Goal: Navigation & Orientation: Go to known website

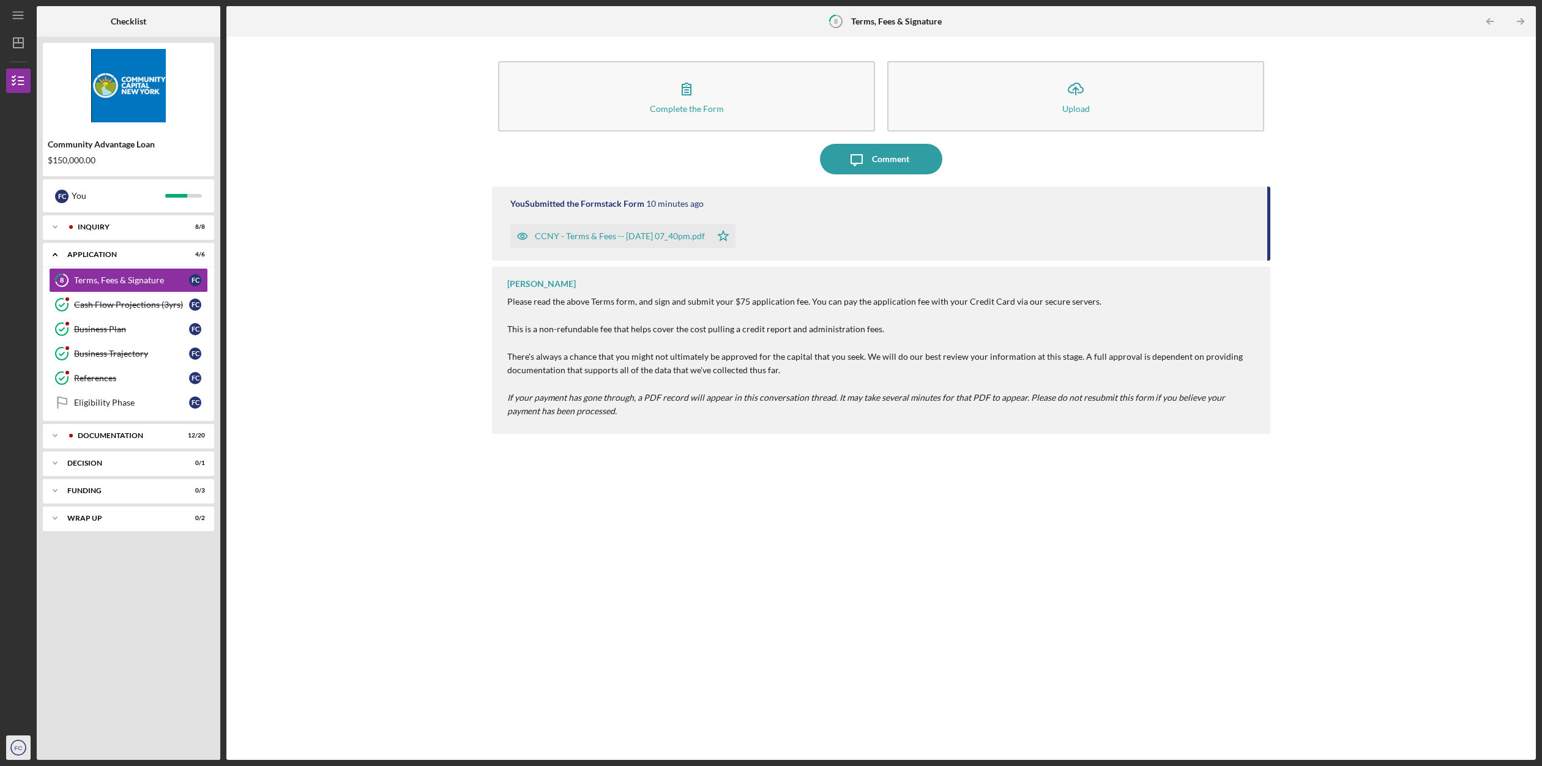
click at [13, 751] on icon "FC" at bounding box center [18, 748] width 24 height 31
click at [23, 718] on link "Logout" at bounding box center [74, 718] width 135 height 25
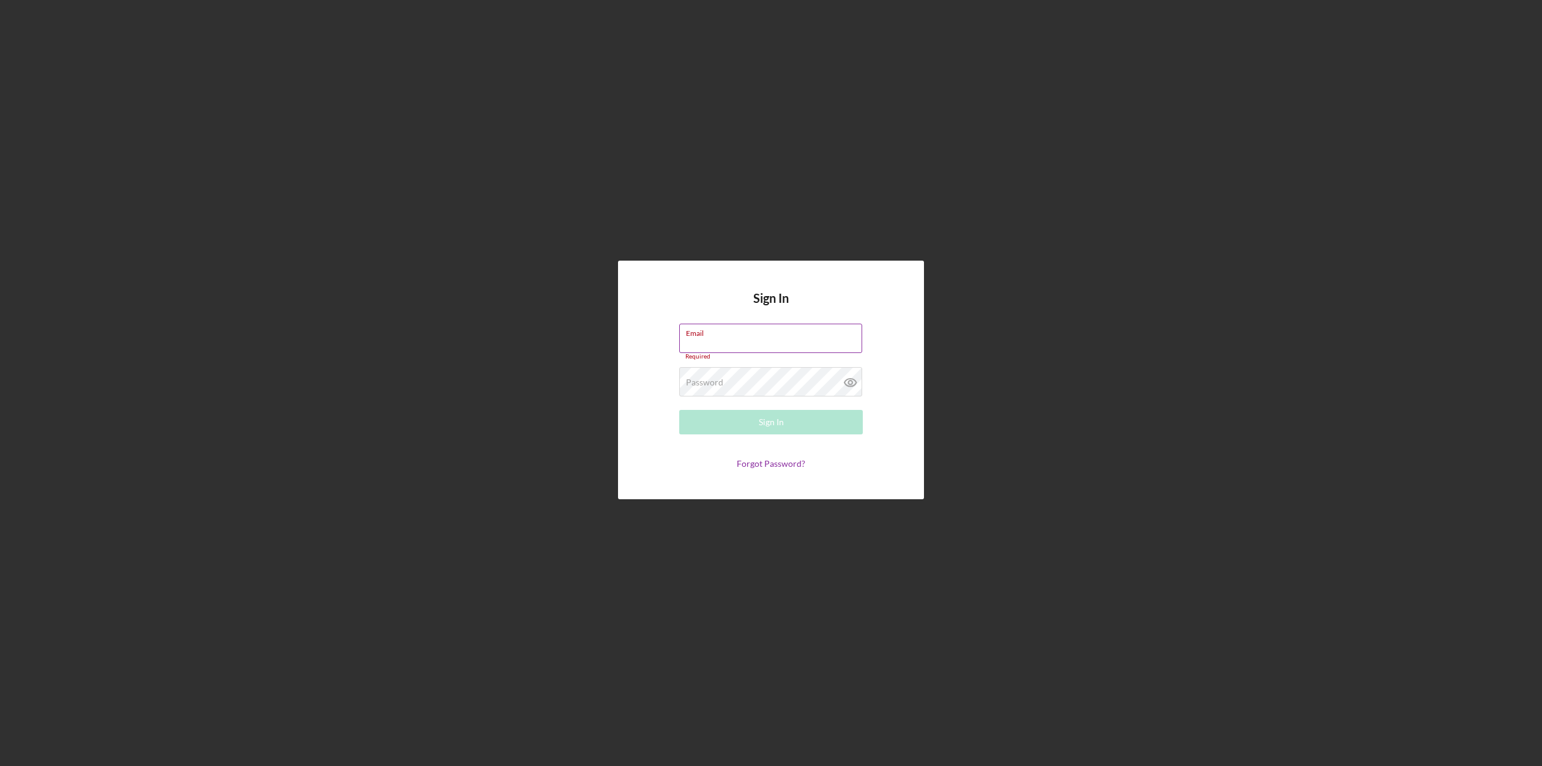
click at [742, 337] on label "Email" at bounding box center [774, 330] width 176 height 13
click at [742, 337] on input "Email" at bounding box center [770, 338] width 183 height 29
click at [736, 340] on div "Email Required" at bounding box center [771, 342] width 184 height 37
click at [714, 343] on div "Email Required" at bounding box center [771, 342] width 184 height 37
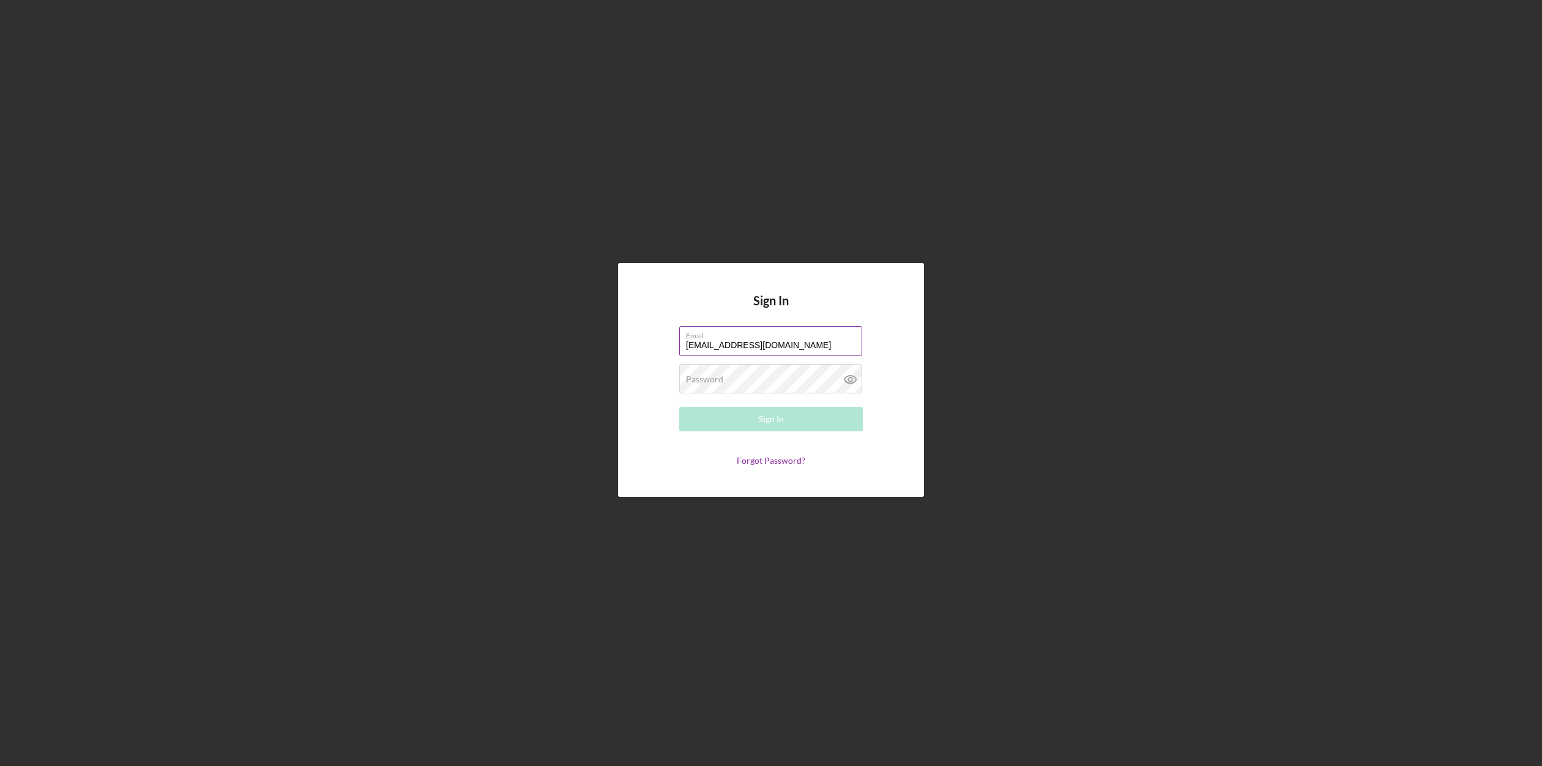
type input "[EMAIL_ADDRESS][DOMAIN_NAME]"
click at [679, 407] on button "Sign In" at bounding box center [771, 419] width 184 height 24
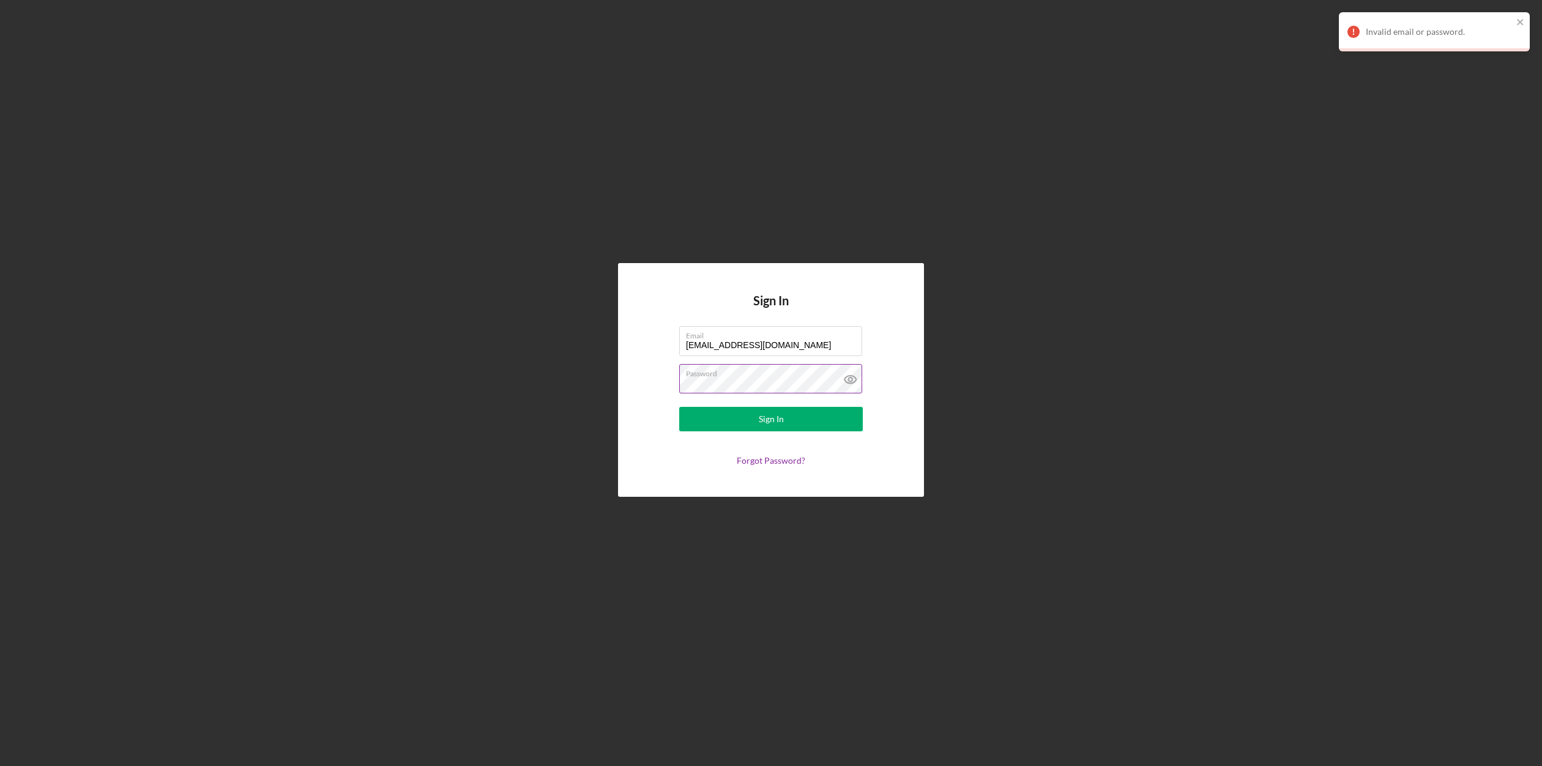
click at [856, 376] on icon at bounding box center [850, 379] width 31 height 31
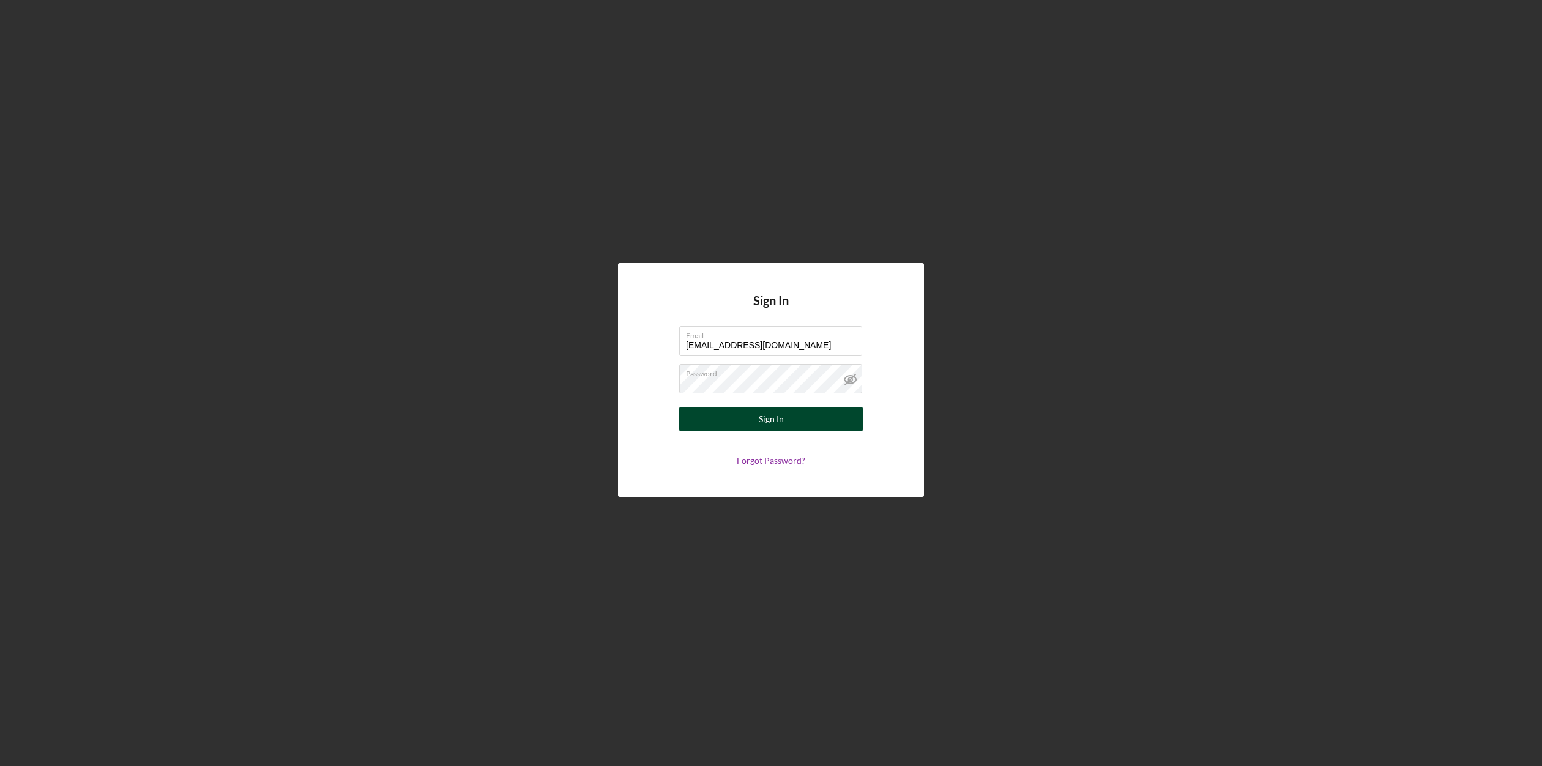
click at [782, 420] on div "Sign In" at bounding box center [771, 419] width 25 height 24
click at [781, 421] on div "Sign In" at bounding box center [771, 419] width 25 height 24
